Goal: Information Seeking & Learning: Learn about a topic

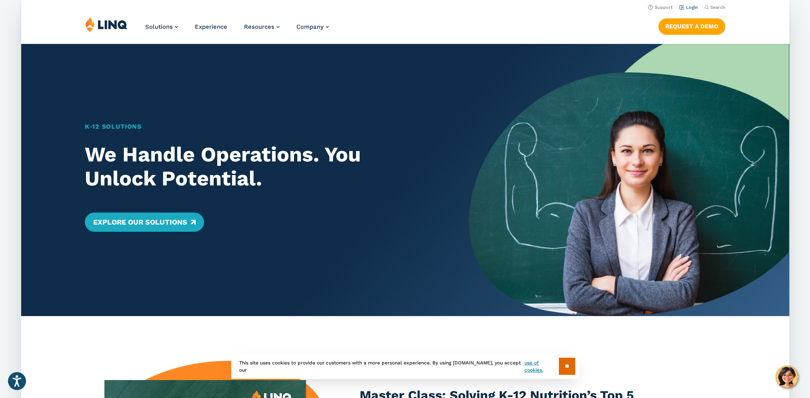
click at [695, 9] on link "Login" at bounding box center [688, 7] width 19 height 5
click at [106, 23] on img at bounding box center [106, 24] width 42 height 15
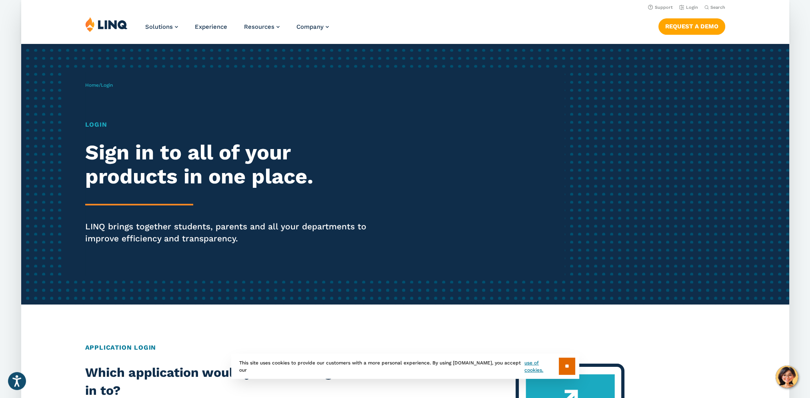
click at [99, 125] on h1 "Login" at bounding box center [233, 125] width 296 height 10
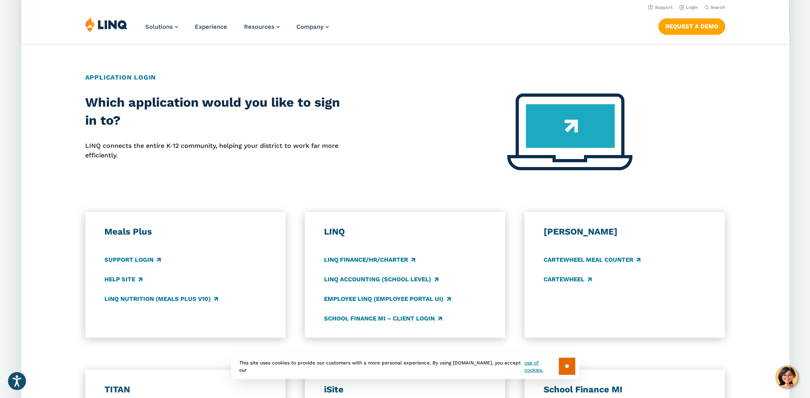
scroll to position [120, 0]
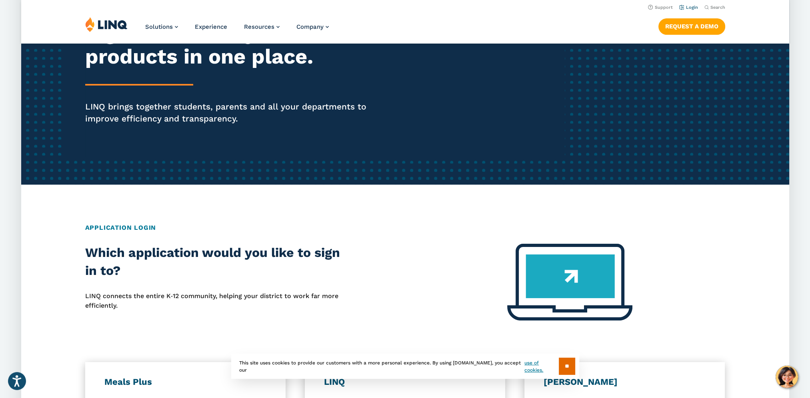
click at [687, 6] on link "Login" at bounding box center [688, 7] width 19 height 5
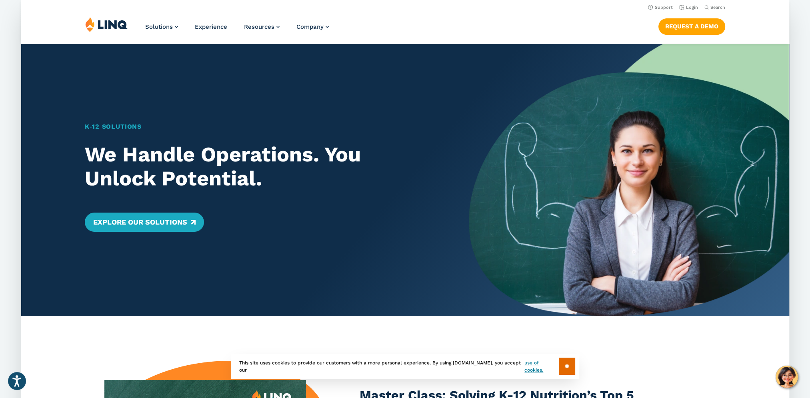
click at [109, 24] on img at bounding box center [106, 24] width 42 height 15
drag, startPoint x: 67, startPoint y: 0, endPoint x: 416, endPoint y: 147, distance: 379.1
click at [416, 147] on h2 "We Handle Operations. You Unlock Potential." at bounding box center [261, 167] width 353 height 48
click at [712, 2] on div "Search Search for:" at bounding box center [714, 6] width 21 height 9
click at [709, 9] on button "Search" at bounding box center [714, 7] width 21 height 6
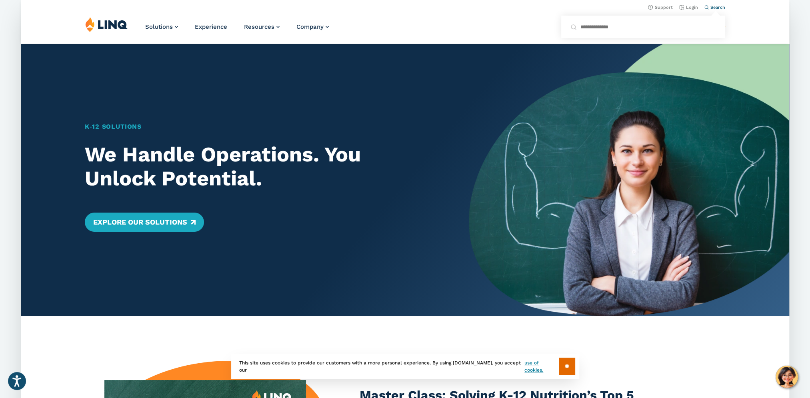
click at [684, 27] on input "Search for:" at bounding box center [642, 27] width 145 height 8
type input "********"
click at [715, 22] on button "Submit Search" at bounding box center [715, 22] width 0 height 0
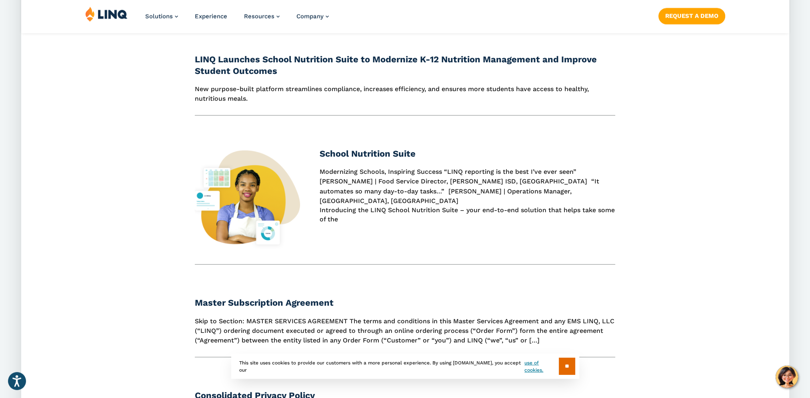
scroll to position [520, 0]
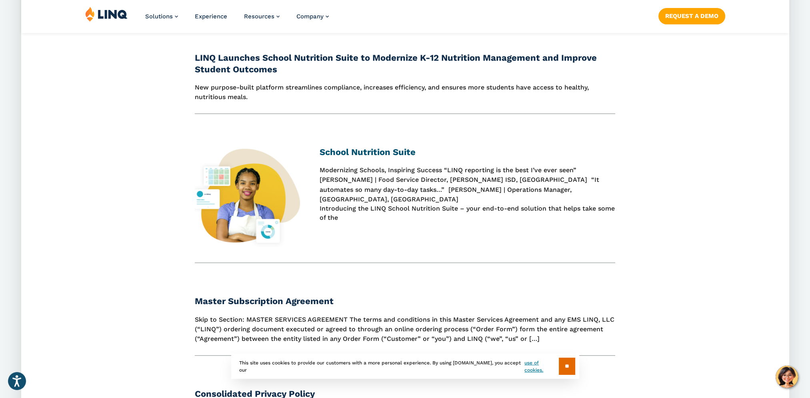
click at [333, 157] on link "School Nutrition Suite" at bounding box center [368, 152] width 96 height 10
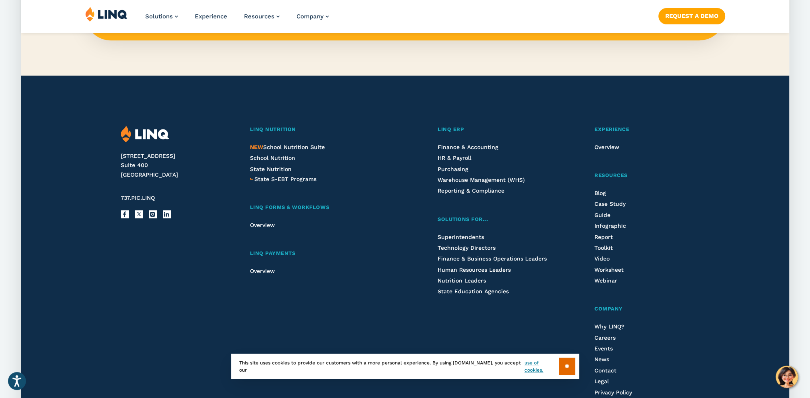
scroll to position [880, 0]
